Goal: Navigation & Orientation: Find specific page/section

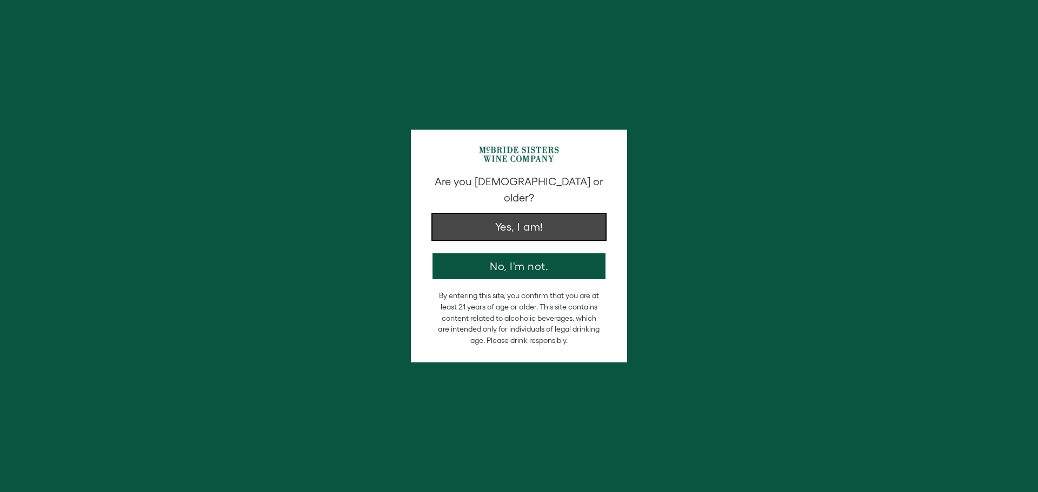
click at [560, 219] on button "Yes, I am!" at bounding box center [518, 227] width 173 height 26
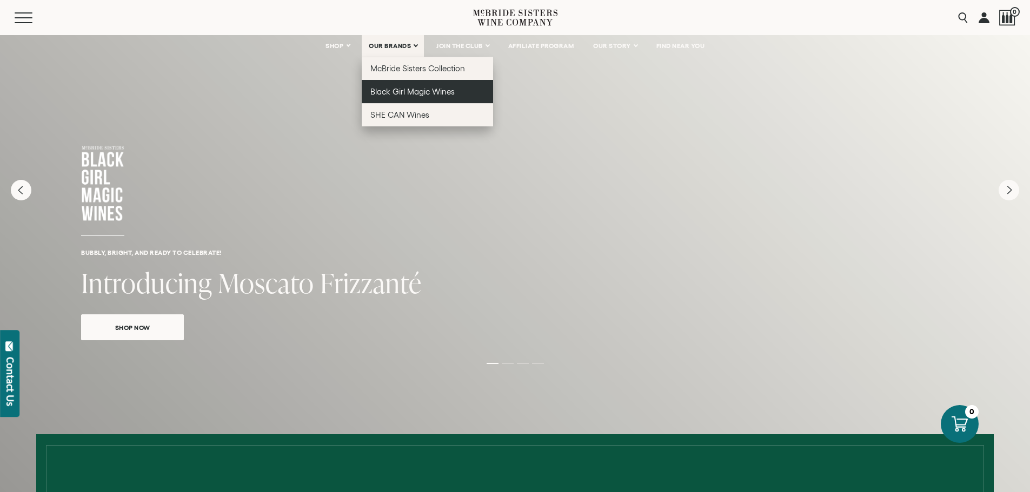
click at [413, 85] on link "Black Girl Magic Wines" at bounding box center [427, 91] width 131 height 23
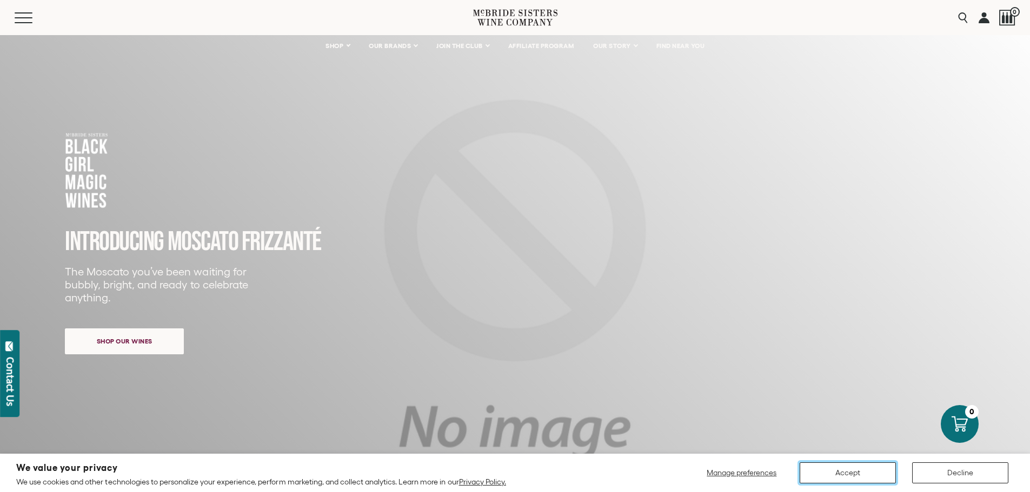
click at [847, 473] on button "Accept" at bounding box center [848, 473] width 96 height 21
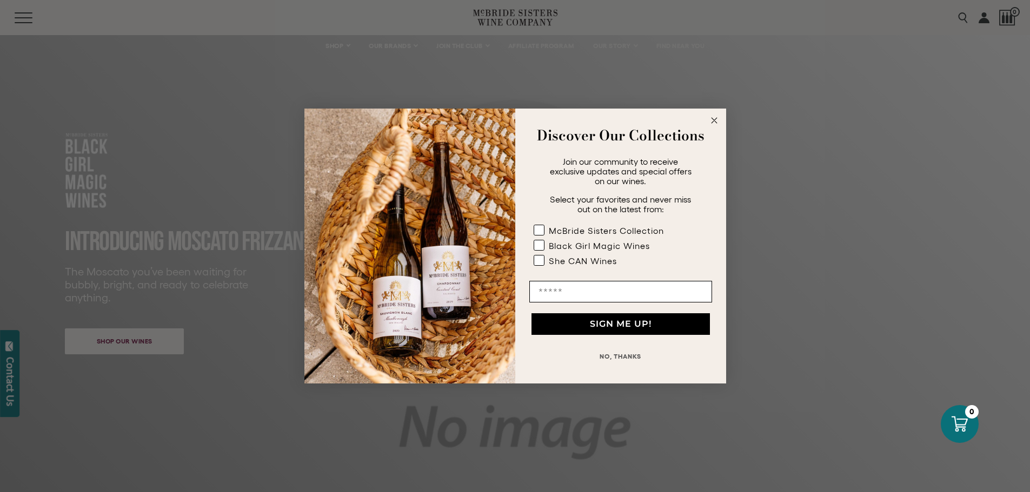
click at [711, 122] on circle "Close dialog" at bounding box center [714, 121] width 12 height 12
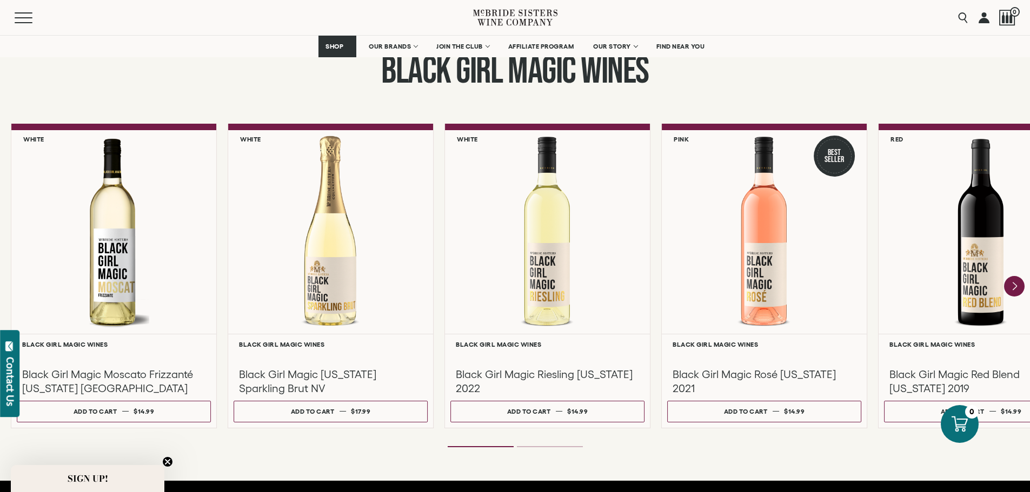
scroll to position [919, 0]
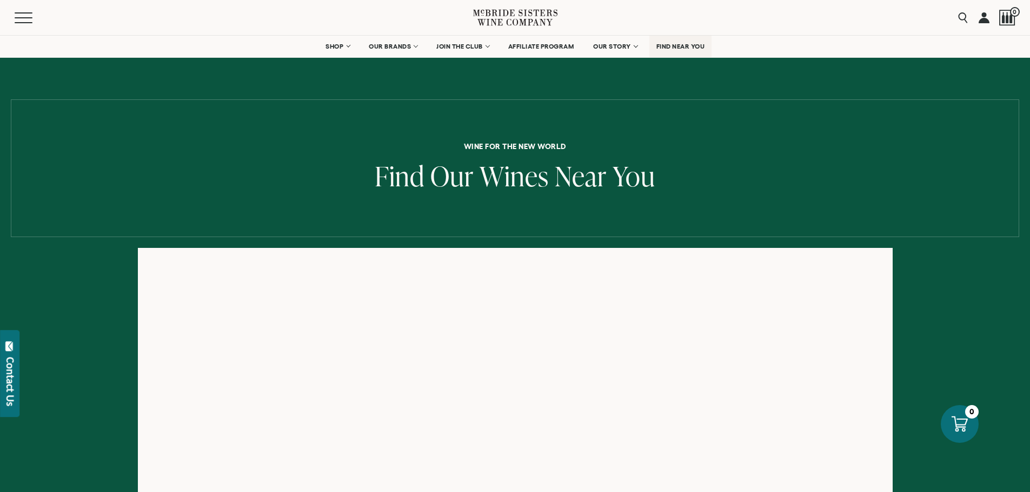
click at [685, 45] on span "FIND NEAR YOU" at bounding box center [680, 47] width 49 height 8
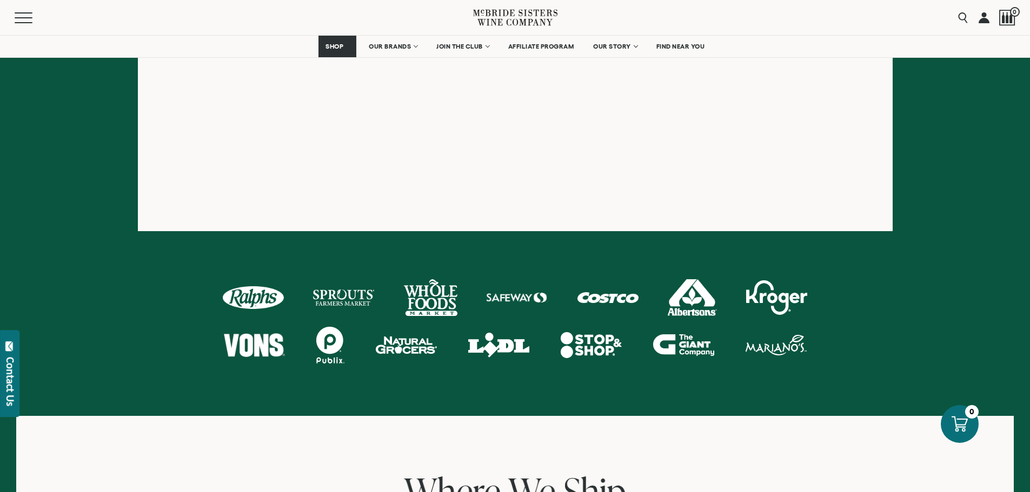
scroll to position [324, 0]
